Goal: Task Accomplishment & Management: Manage account settings

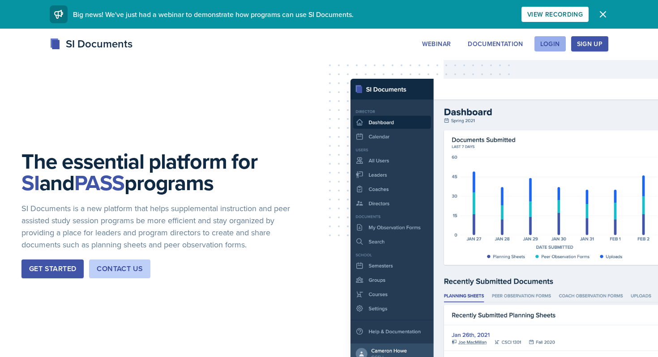
click at [549, 44] on div "Login" at bounding box center [550, 43] width 20 height 7
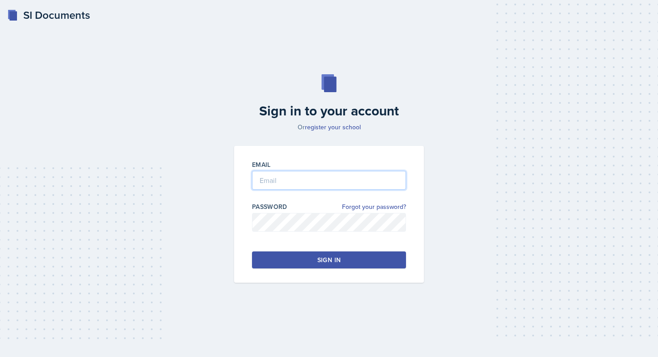
click at [288, 178] on input "email" at bounding box center [329, 180] width 154 height 19
type input "[EMAIL_ADDRESS][DOMAIN_NAME]"
click at [296, 261] on button "Sign in" at bounding box center [329, 260] width 154 height 17
click at [154, 117] on div "Sign in to your account Or register your school Email [EMAIL_ADDRESS][DOMAIN_NA…" at bounding box center [329, 179] width 630 height 266
click at [326, 260] on div "Sign in" at bounding box center [328, 260] width 23 height 9
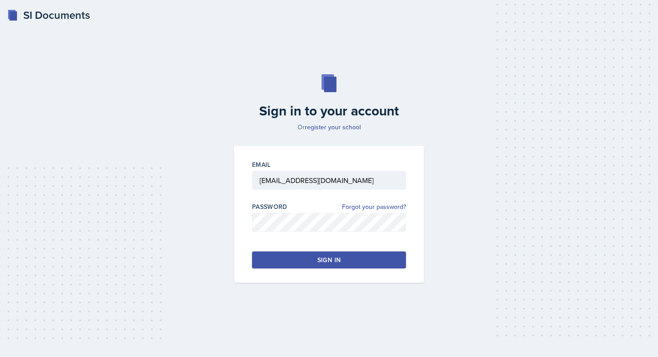
click at [318, 260] on div "Sign in" at bounding box center [328, 260] width 23 height 9
